Goal: Check status

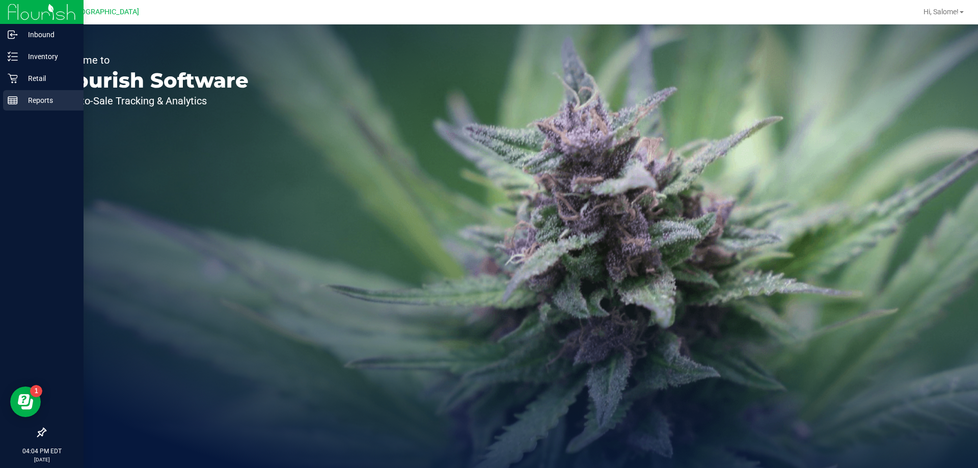
click at [26, 105] on p "Reports" at bounding box center [48, 100] width 61 height 12
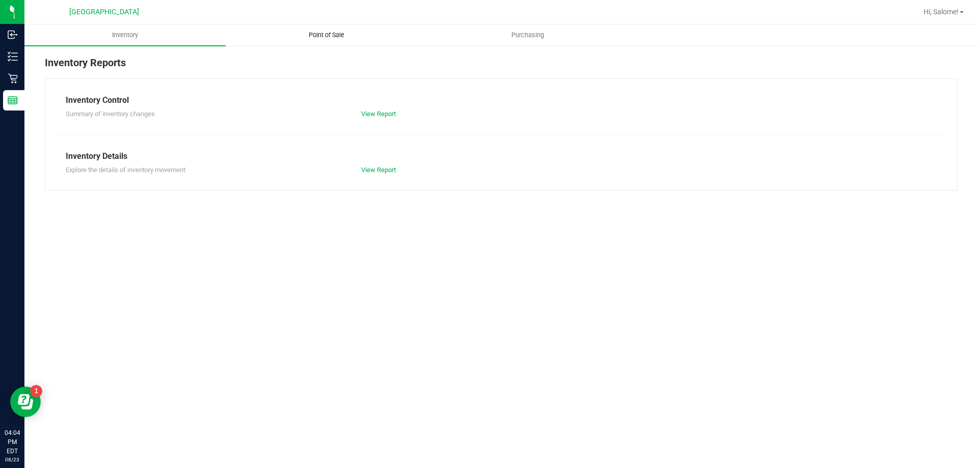
click at [334, 35] on span "Point of Sale" at bounding box center [326, 35] width 63 height 9
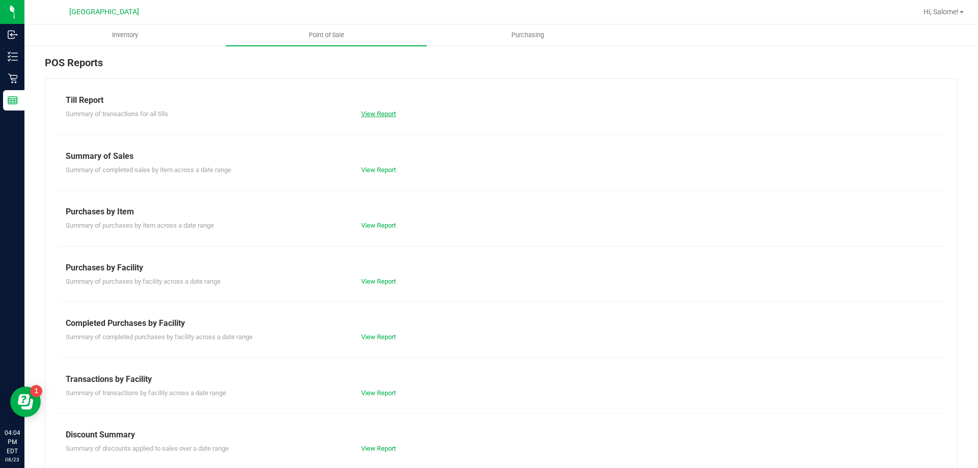
click at [383, 113] on link "View Report" at bounding box center [378, 114] width 35 height 8
